Goal: Find specific page/section: Find specific page/section

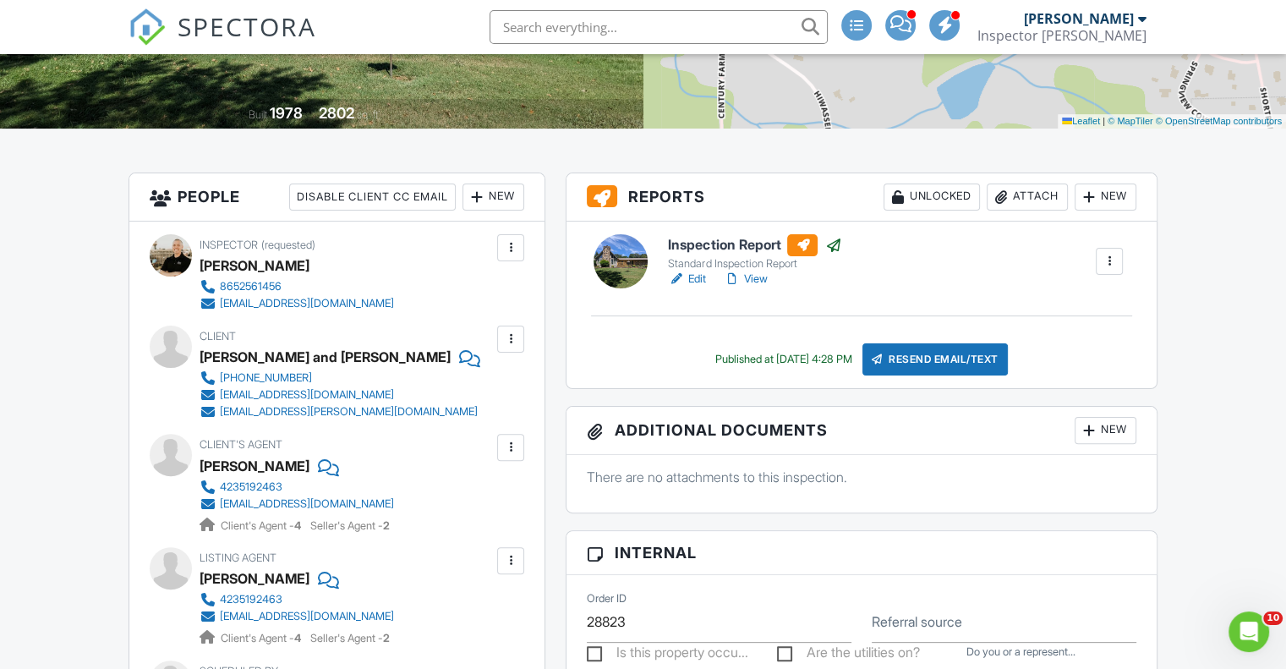
scroll to position [377, 0]
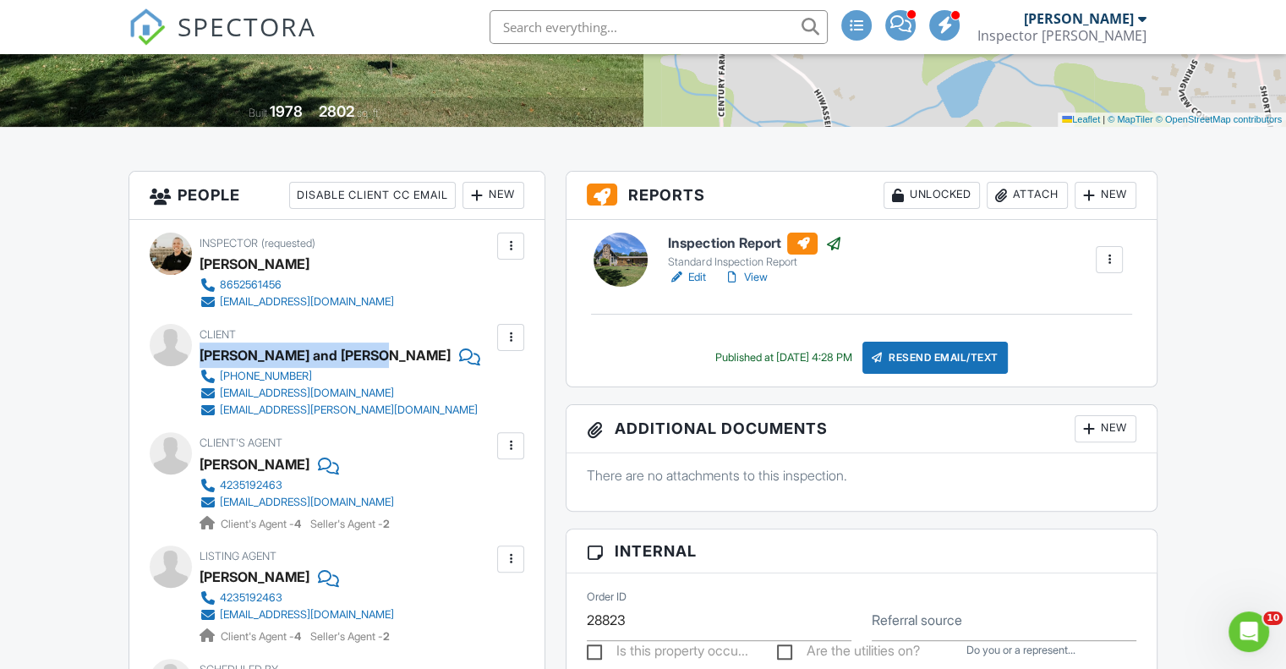
drag, startPoint x: 202, startPoint y: 408, endPoint x: 374, endPoint y: 403, distance: 171.6
click at [374, 368] on div "[PERSON_NAME] and [PERSON_NAME]" at bounding box center [324, 354] width 251 height 25
copy div "[PERSON_NAME] and [PERSON_NAME]"
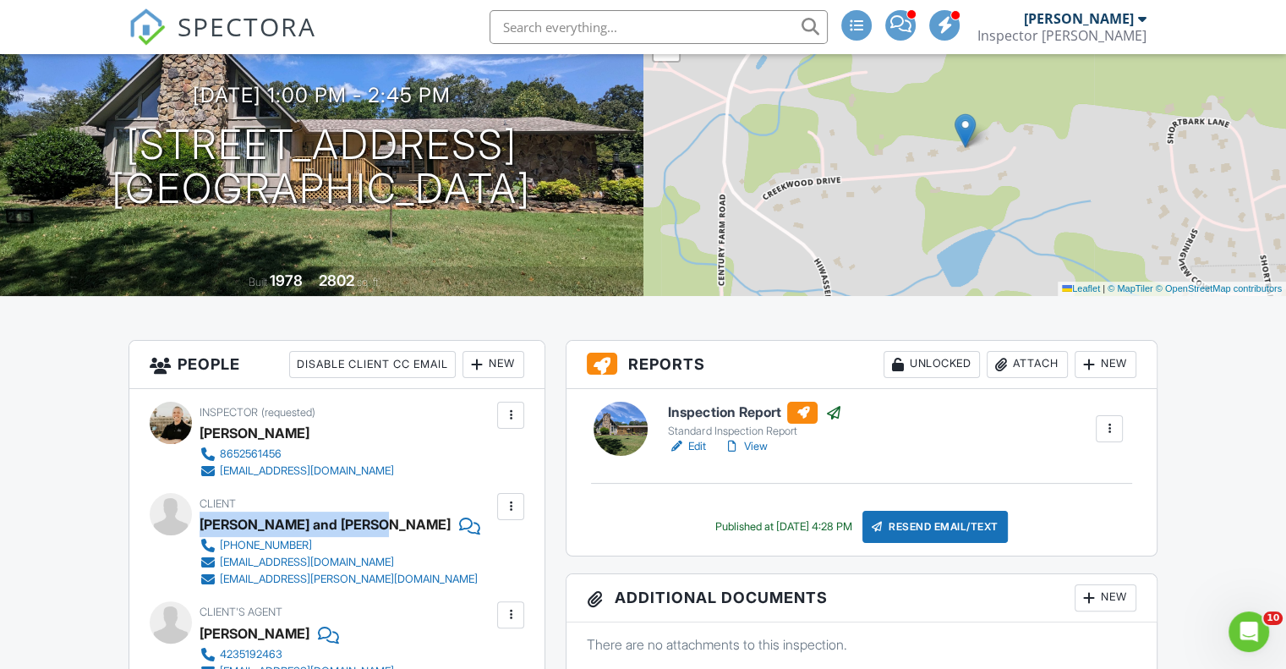
click at [761, 455] on link "View" at bounding box center [745, 446] width 44 height 17
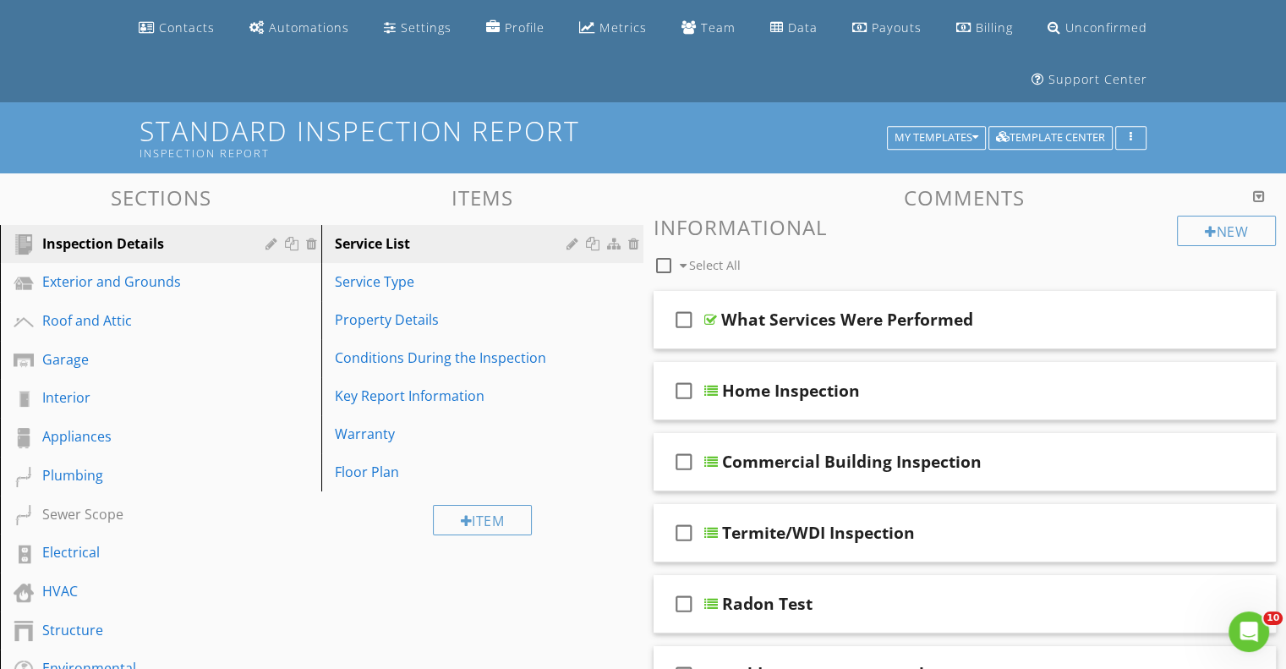
scroll to position [66, 0]
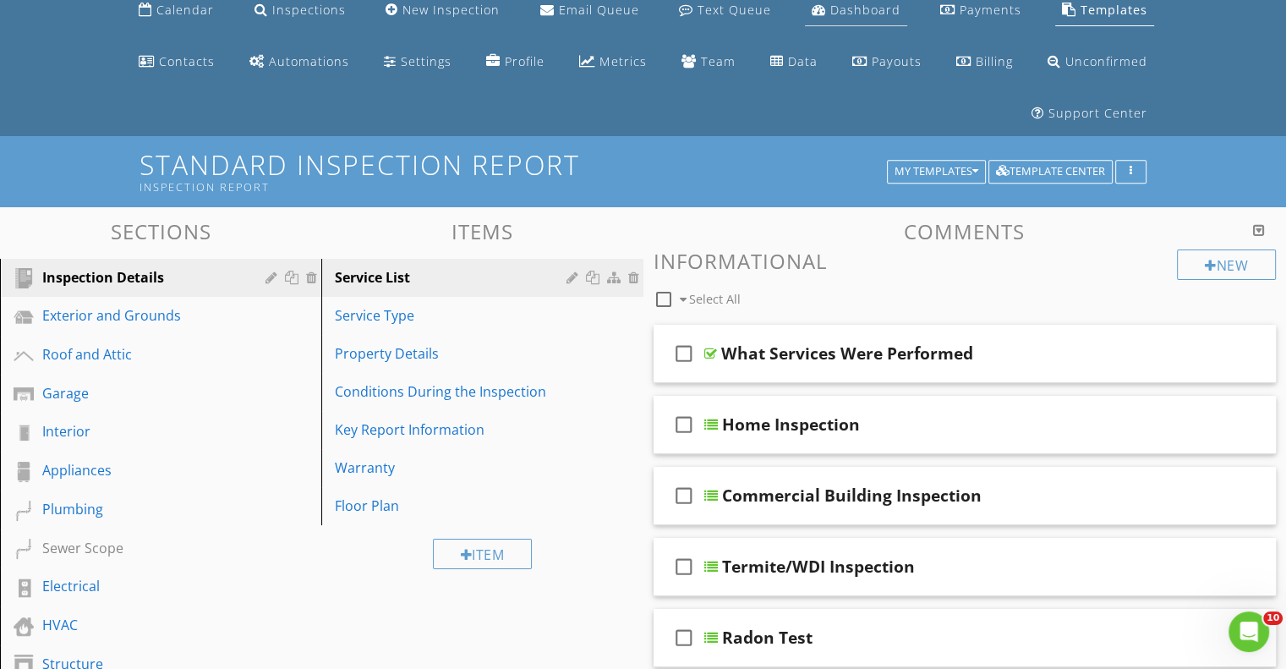
click at [830, 12] on div "Dashboard" at bounding box center [865, 10] width 70 height 16
